Goal: Communication & Community: Answer question/provide support

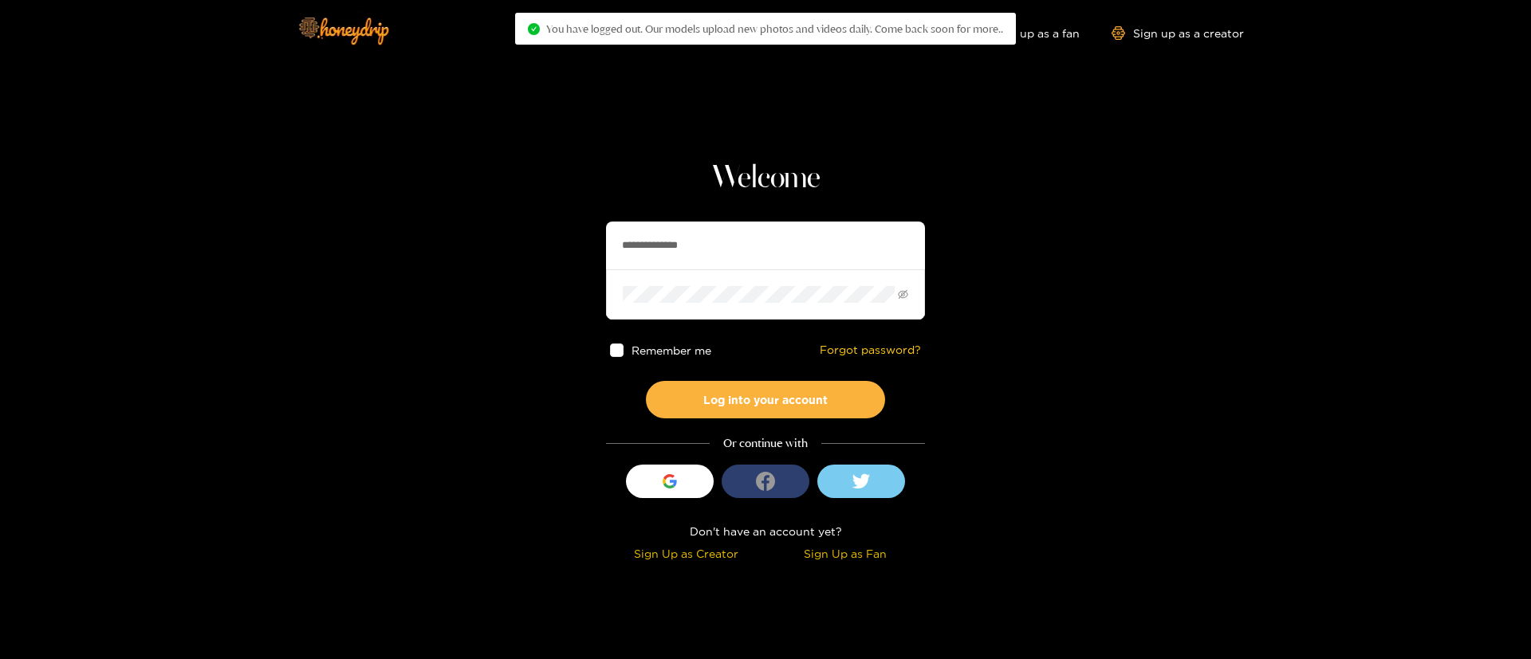
click at [636, 237] on input "**********" at bounding box center [765, 246] width 319 height 48
type input "*********"
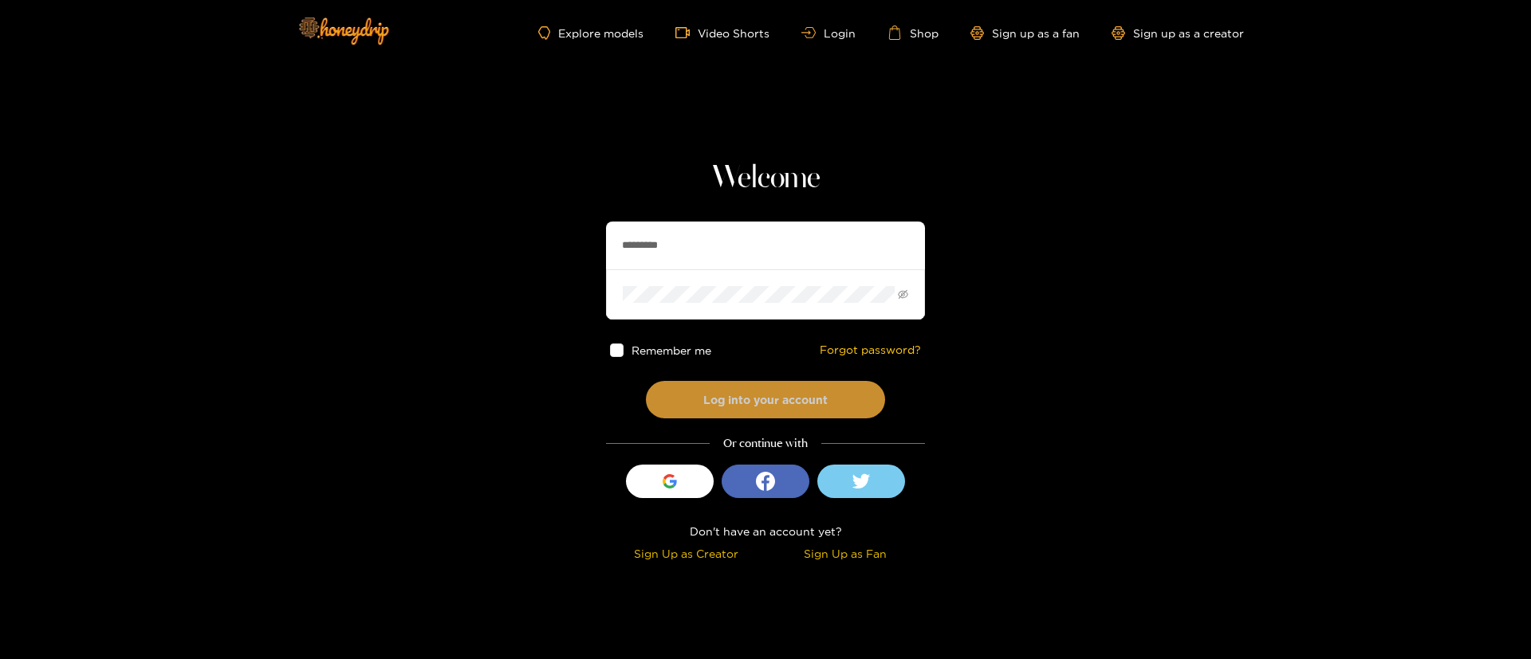
click at [699, 386] on button "Log into your account" at bounding box center [765, 399] width 239 height 37
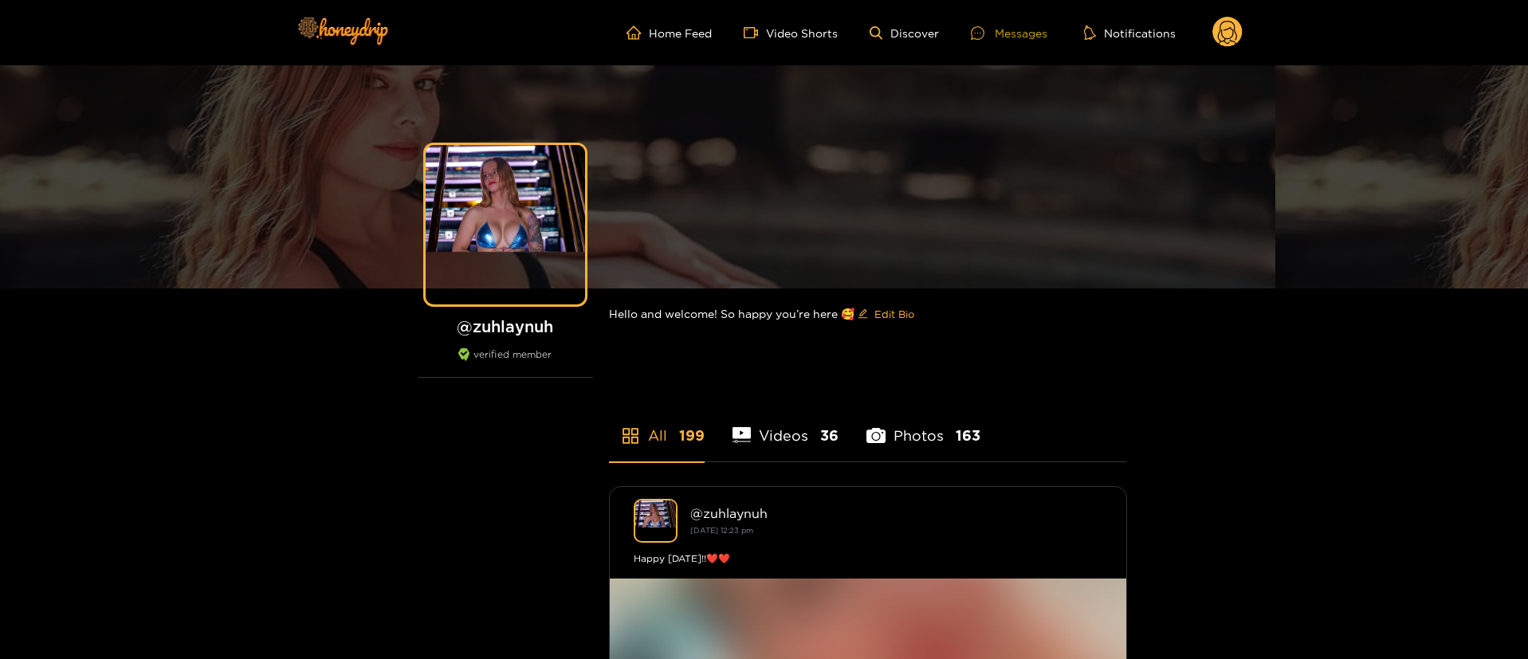
click at [1041, 26] on div "Messages" at bounding box center [1009, 33] width 77 height 18
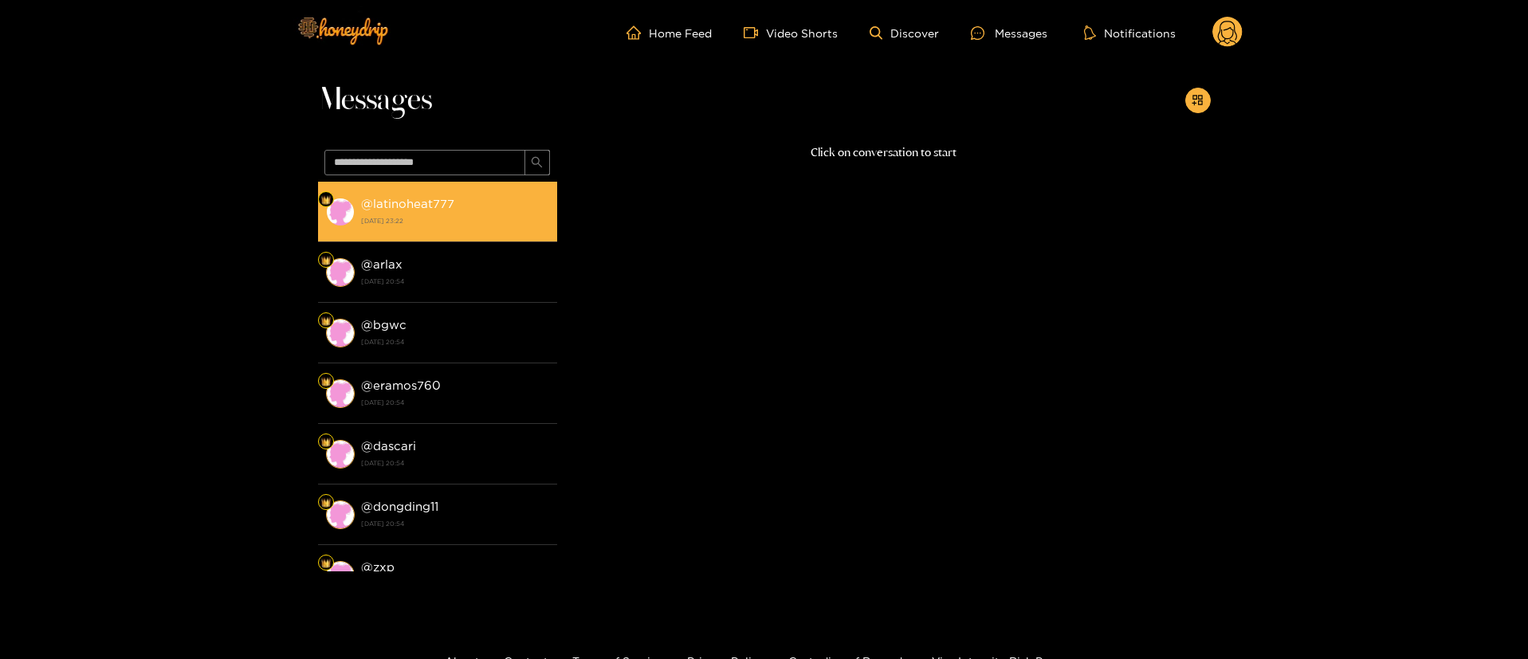
click at [496, 208] on div "@ latinoheat777 [DATE] 23:22" at bounding box center [455, 212] width 188 height 36
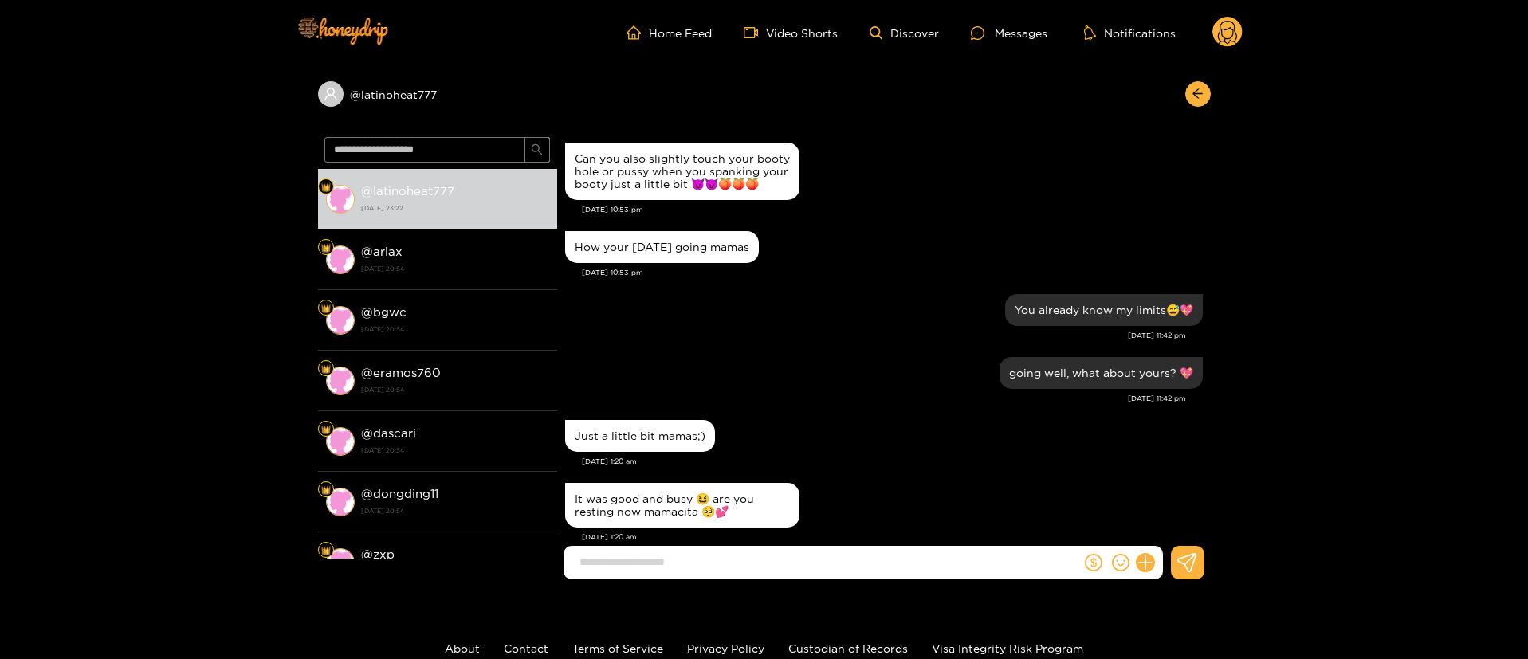
scroll to position [1583, 0]
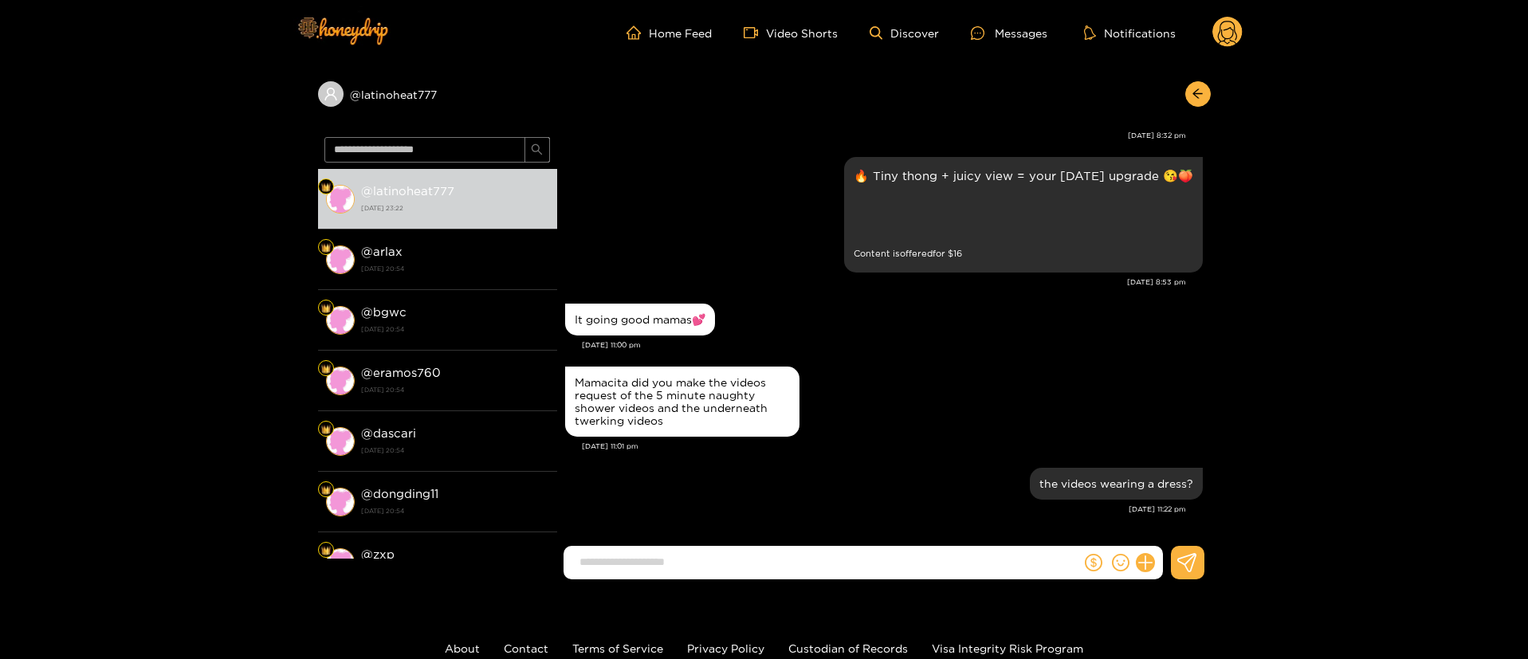
click at [1245, 41] on header "Home Feed Video Shorts Discover Messages Notifications 0" at bounding box center [764, 32] width 1528 height 65
click at [1236, 41] on circle at bounding box center [1227, 32] width 30 height 30
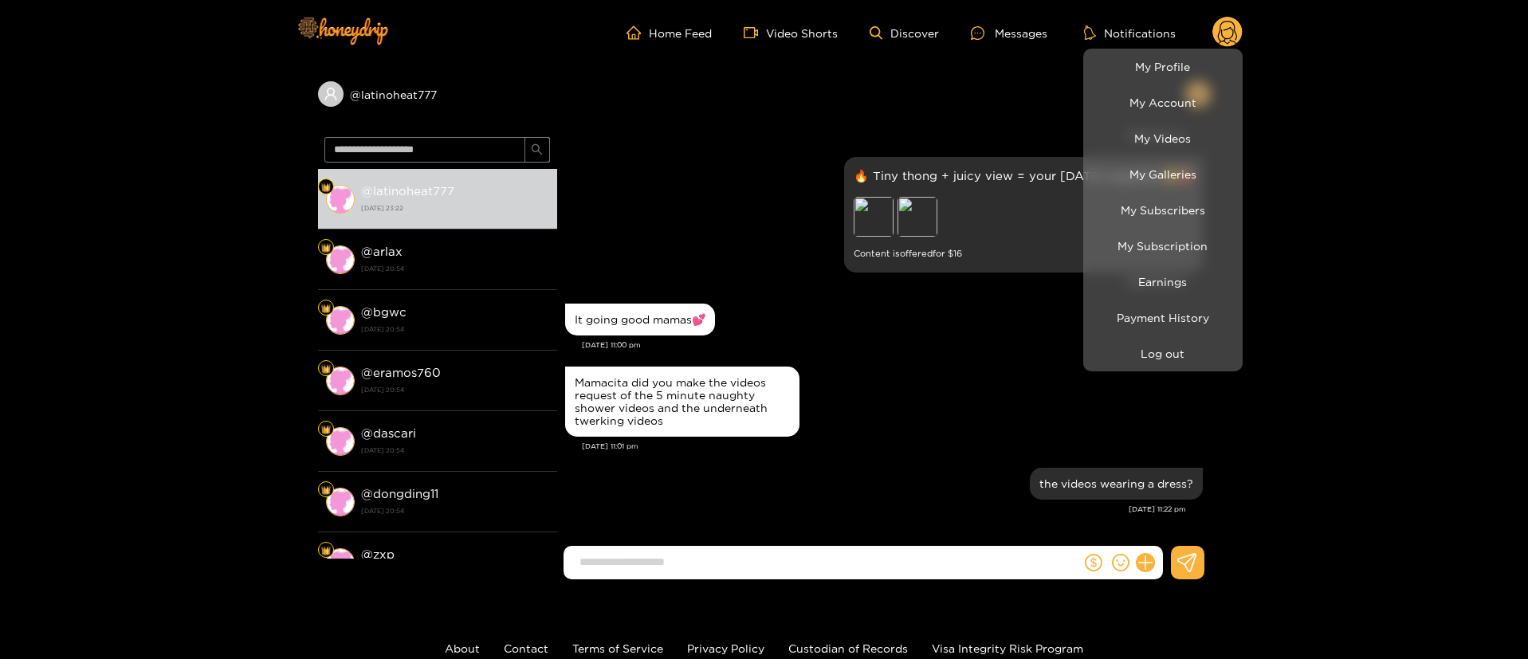
click at [871, 496] on div at bounding box center [764, 329] width 1528 height 659
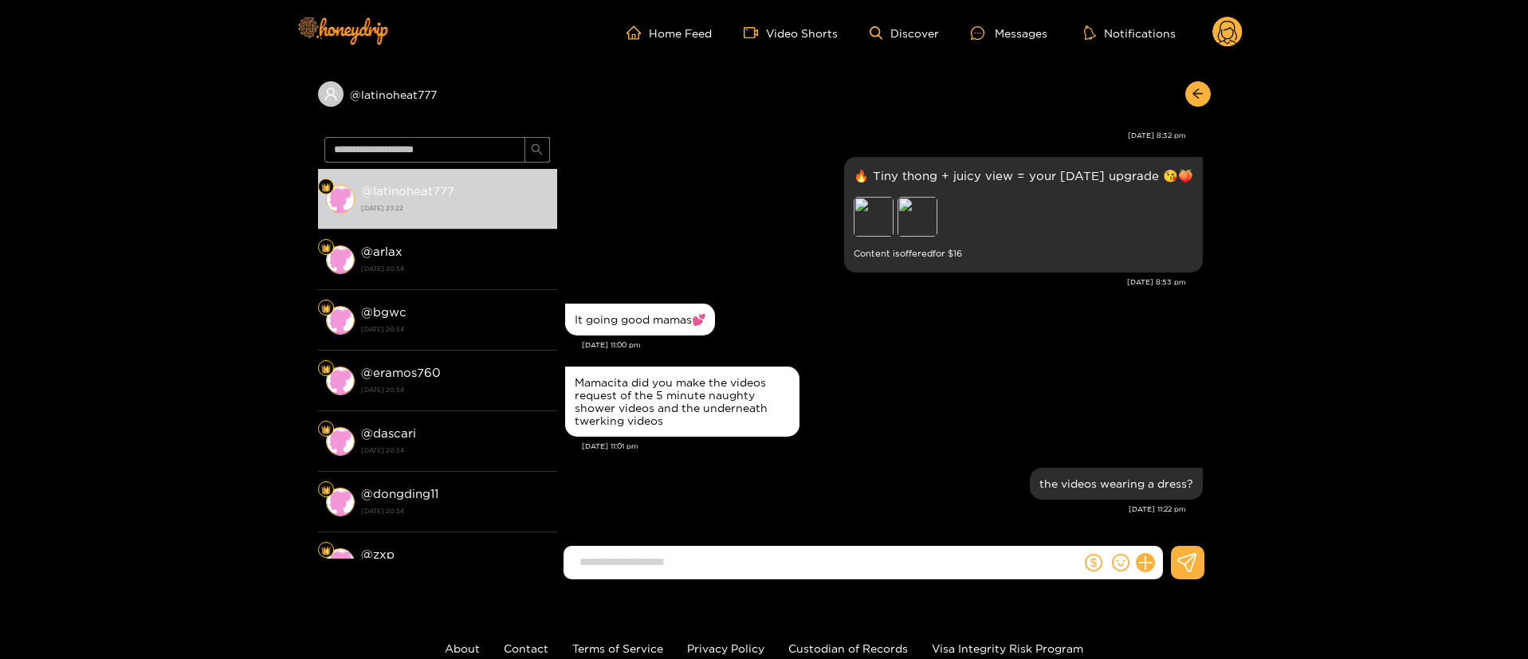
click at [720, 398] on div "Mamacita did you make the videos request of the 5 minute naughty shower videos …" at bounding box center [682, 401] width 215 height 51
click at [1237, 28] on circle at bounding box center [1227, 32] width 30 height 30
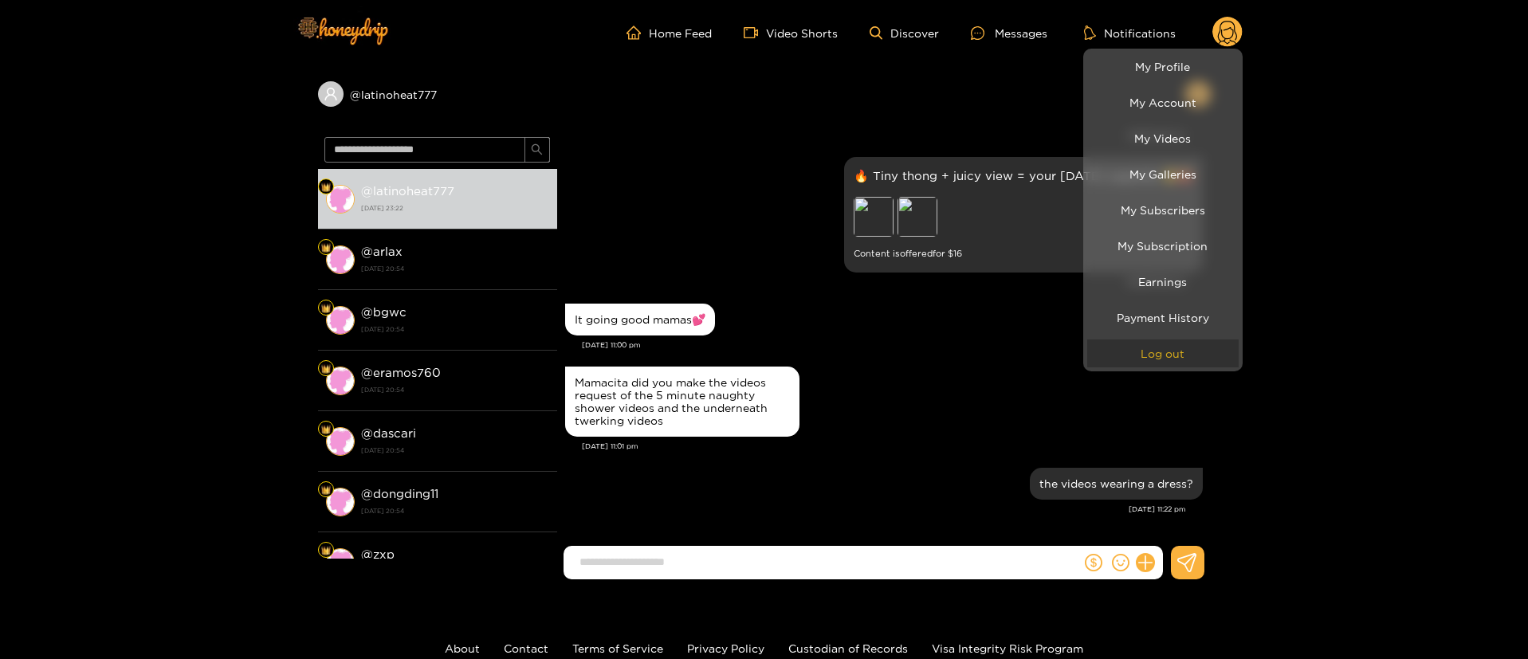
click at [1150, 344] on button "Log out" at bounding box center [1162, 354] width 151 height 28
